Goal: Information Seeking & Learning: Learn about a topic

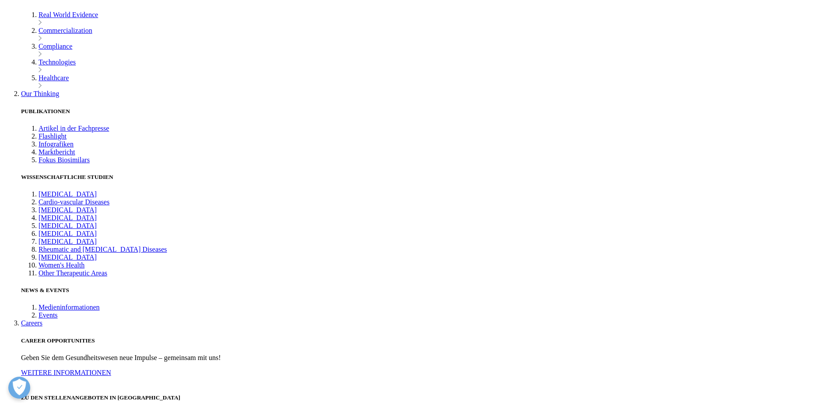
scroll to position [569, 0]
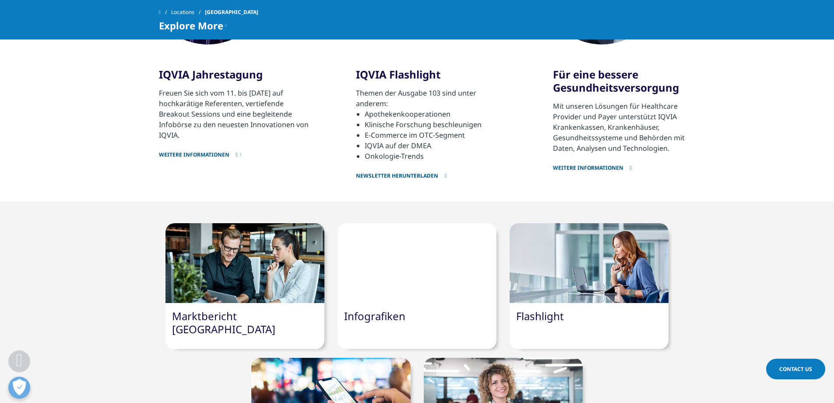
click at [590, 154] on link "Weitere Informationen" at bounding box center [628, 162] width 151 height 18
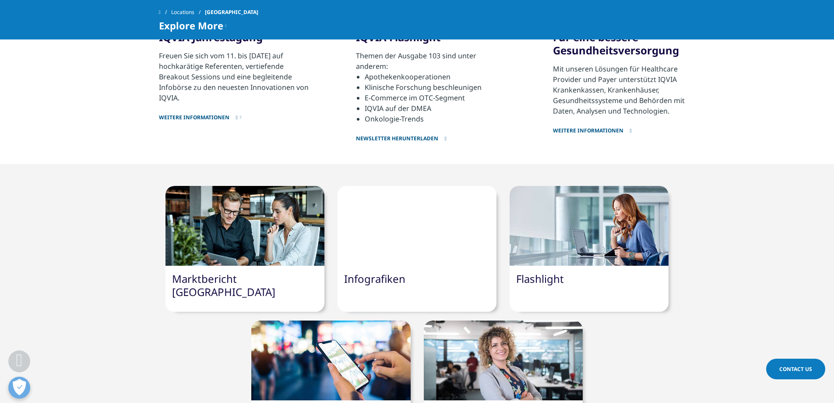
scroll to position [657, 0]
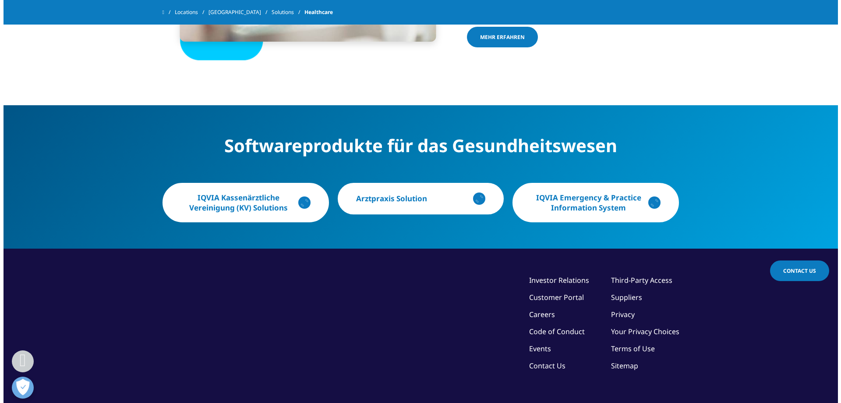
scroll to position [674, 0]
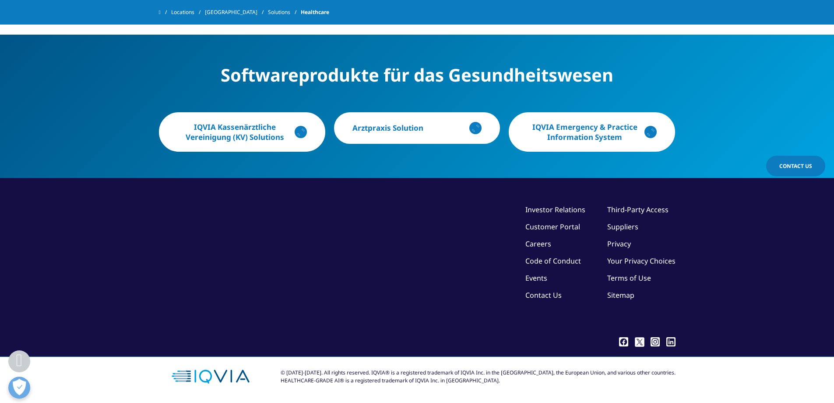
click at [404, 124] on p "Arztpraxis Solution" at bounding box center [388, 128] width 71 height 10
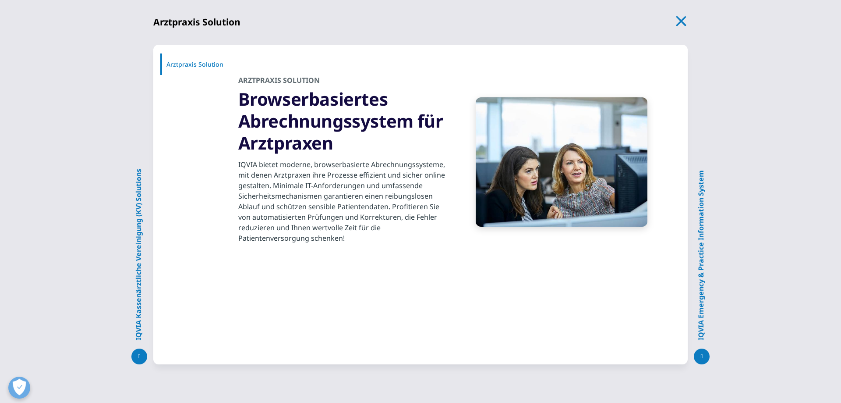
click at [190, 67] on div "Arztpraxis Solution" at bounding box center [199, 63] width 78 height 21
